Goal: Information Seeking & Learning: Learn about a topic

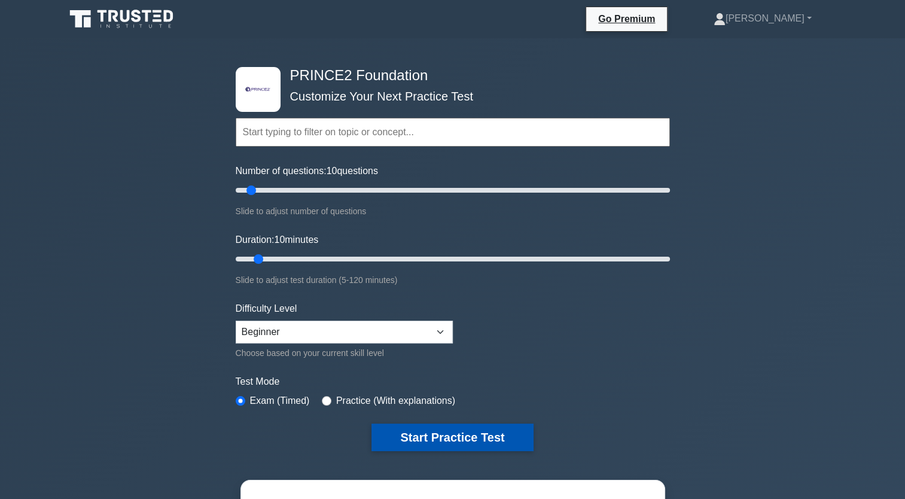
click at [443, 433] on button "Start Practice Test" at bounding box center [452, 438] width 162 height 28
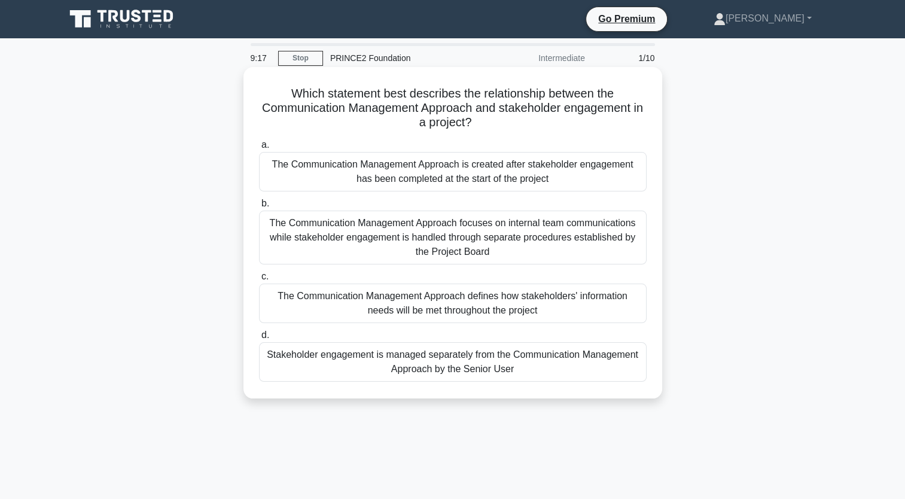
click at [451, 310] on div "The Communication Management Approach defines how stakeholders' information nee…" at bounding box center [453, 303] width 388 height 39
click at [259, 281] on input "c. The Communication Management Approach defines how stakeholders' information …" at bounding box center [259, 277] width 0 height 8
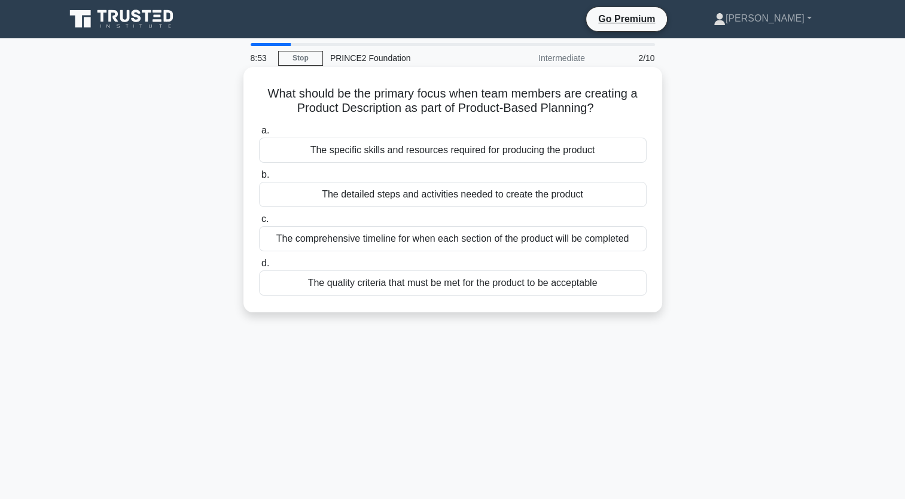
click at [406, 286] on div "The quality criteria that must be met for the product to be acceptable" at bounding box center [453, 282] width 388 height 25
click at [259, 267] on input "d. The quality criteria that must be met for the product to be acceptable" at bounding box center [259, 264] width 0 height 8
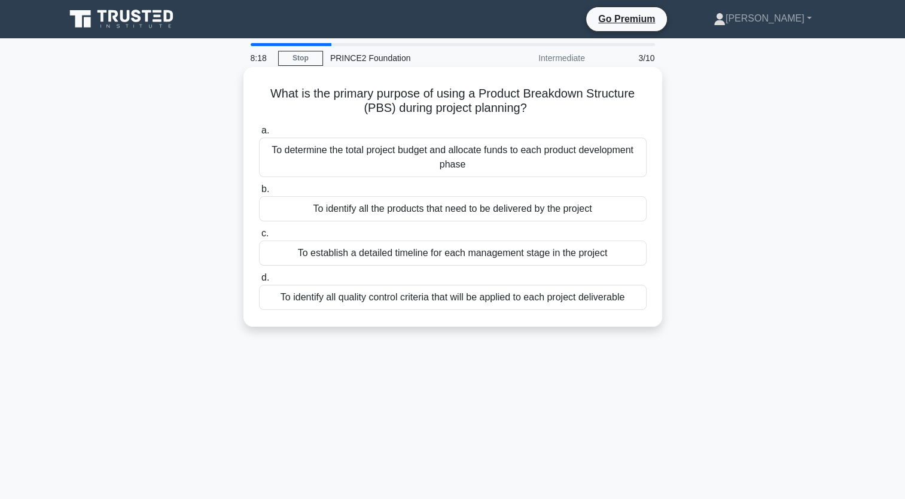
click at [413, 212] on div "To identify all the products that need to be delivered by the project" at bounding box center [453, 208] width 388 height 25
click at [259, 193] on input "b. To identify all the products that need to be delivered by the project" at bounding box center [259, 189] width 0 height 8
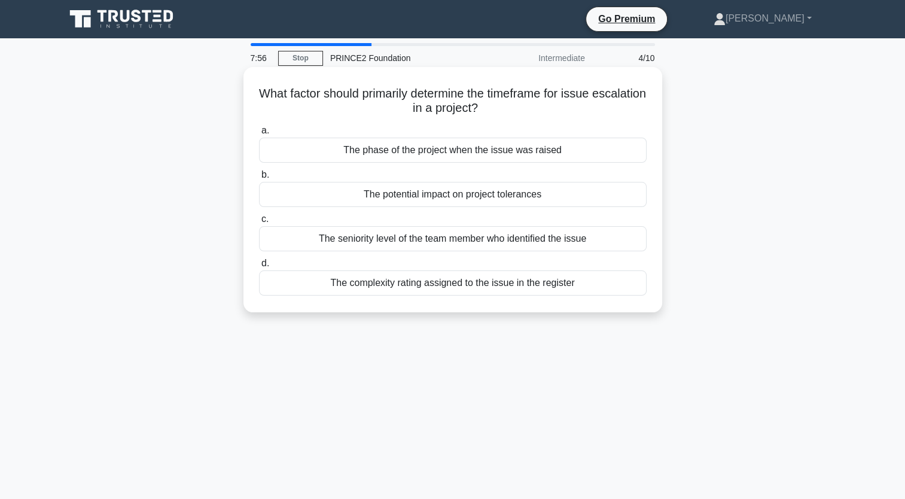
click at [419, 196] on div "The potential impact on project tolerances" at bounding box center [453, 194] width 388 height 25
click at [259, 179] on input "b. The potential impact on project tolerances" at bounding box center [259, 175] width 0 height 8
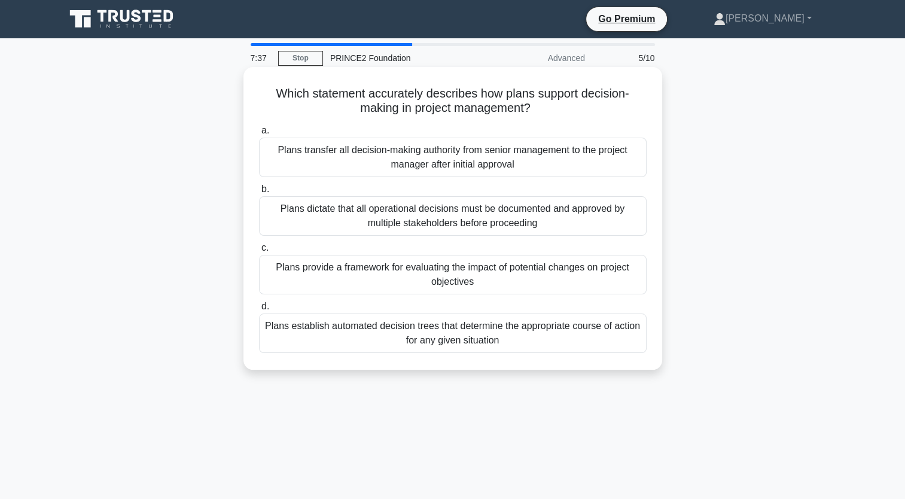
click at [431, 273] on div "Plans provide a framework for evaluating the impact of potential changes on pro…" at bounding box center [453, 274] width 388 height 39
click at [259, 252] on input "c. Plans provide a framework for evaluating the impact of potential changes on …" at bounding box center [259, 248] width 0 height 8
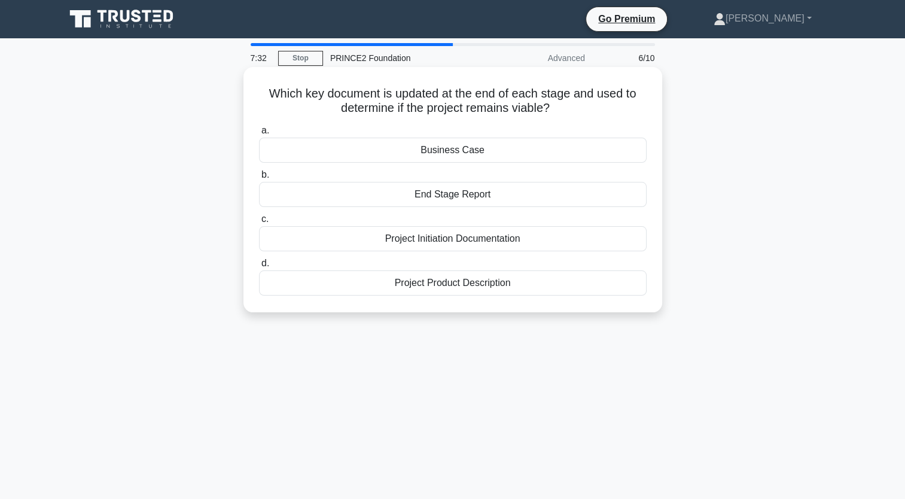
click at [424, 149] on div "Business Case" at bounding box center [453, 150] width 388 height 25
click at [259, 135] on input "a. Business Case" at bounding box center [259, 131] width 0 height 8
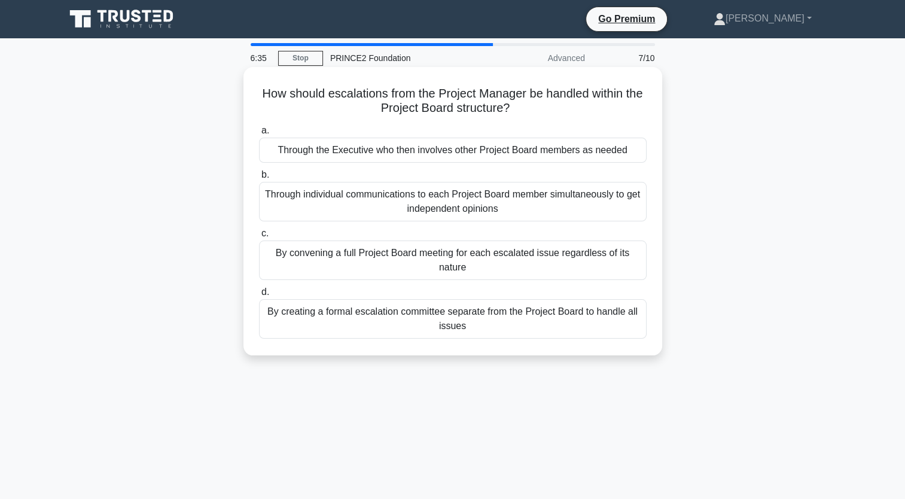
click at [419, 153] on div "Through the Executive who then involves other Project Board members as needed" at bounding box center [453, 150] width 388 height 25
click at [259, 135] on input "a. Through the Executive who then involves other Project Board members as needed" at bounding box center [259, 131] width 0 height 8
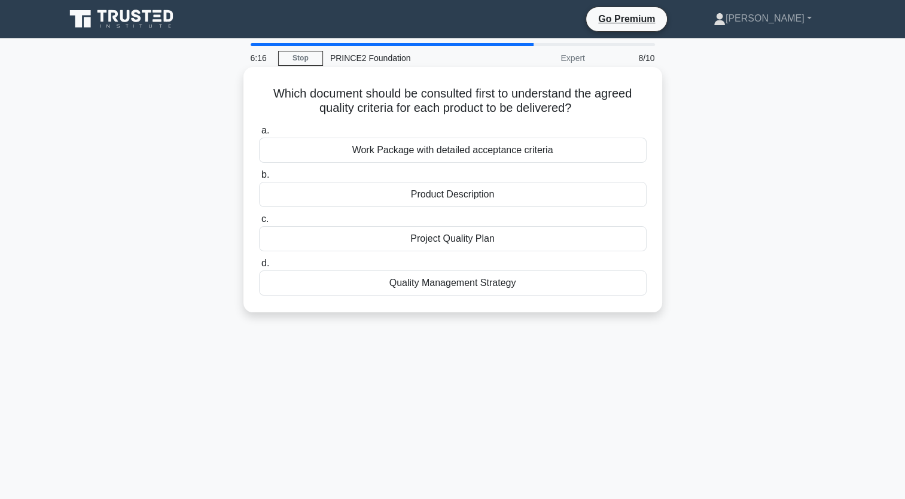
click at [431, 152] on div "Work Package with detailed acceptance criteria" at bounding box center [453, 150] width 388 height 25
click at [259, 135] on input "a. Work Package with detailed acceptance criteria" at bounding box center [259, 131] width 0 height 8
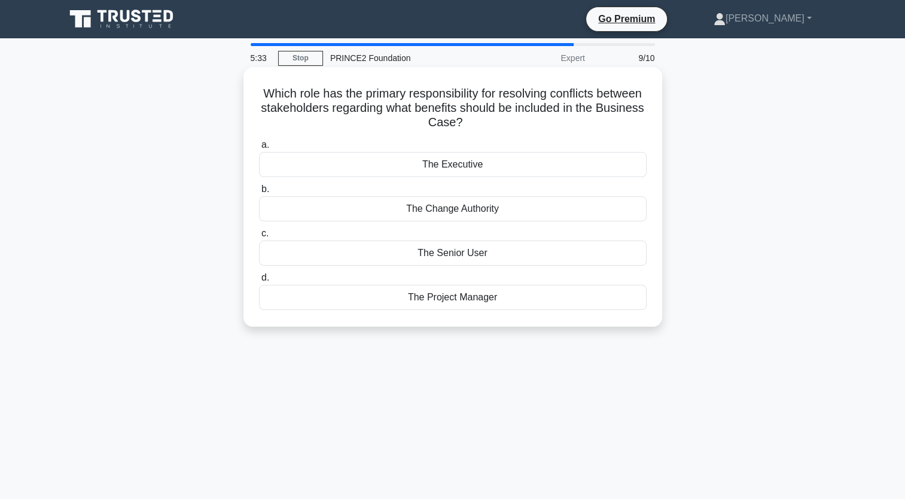
click at [431, 255] on div "The Senior User" at bounding box center [453, 252] width 388 height 25
click at [259, 237] on input "c. The Senior User" at bounding box center [259, 234] width 0 height 8
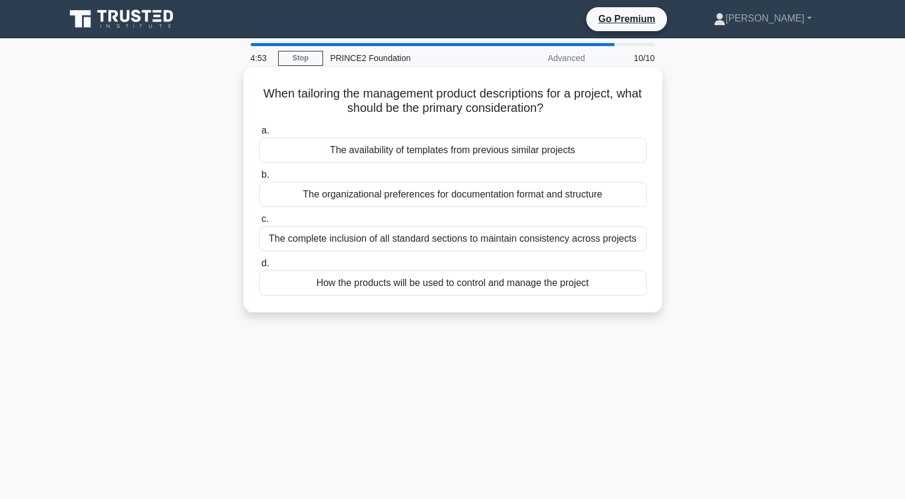
click at [420, 197] on div "The organizational preferences for documentation format and structure" at bounding box center [453, 194] width 388 height 25
click at [259, 179] on input "b. The organizational preferences for documentation format and structure" at bounding box center [259, 175] width 0 height 8
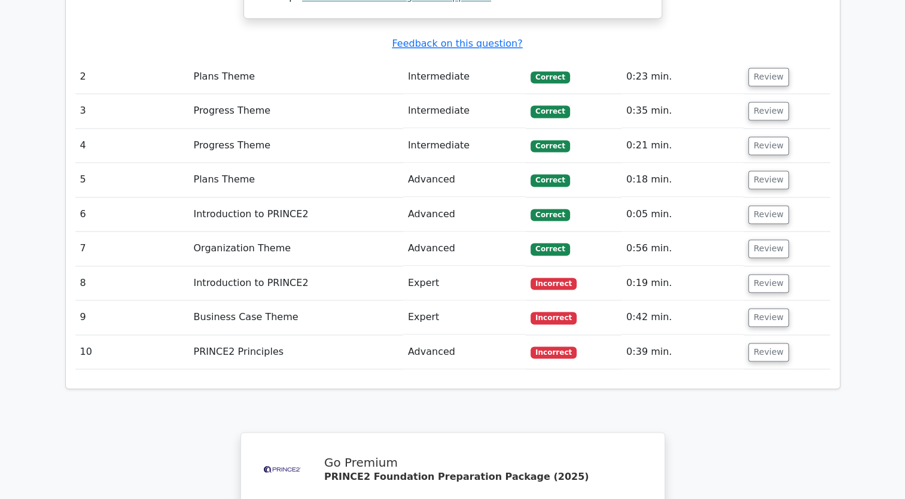
scroll to position [1747, 0]
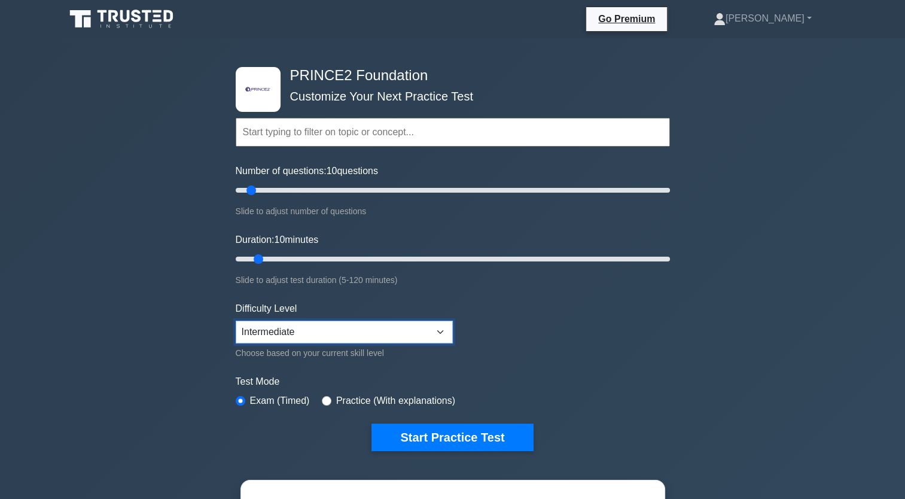
click at [276, 332] on select "Beginner Intermediate Expert" at bounding box center [344, 332] width 217 height 23
select select "beginner"
click at [236, 321] on select "Beginner Intermediate Expert" at bounding box center [344, 332] width 217 height 23
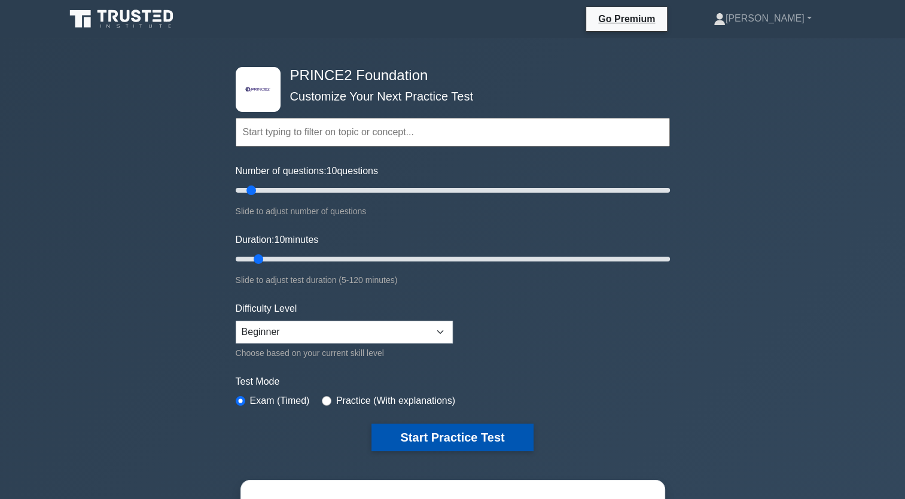
click at [443, 430] on button "Start Practice Test" at bounding box center [452, 438] width 162 height 28
